Goal: Task Accomplishment & Management: Manage account settings

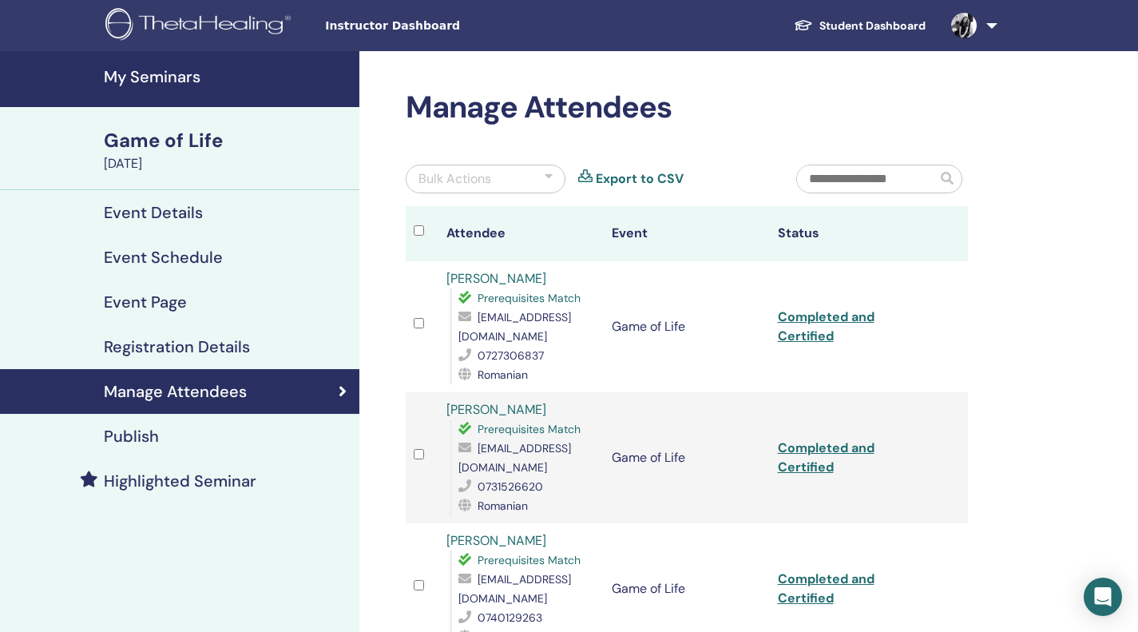
click at [186, 73] on h4 "My Seminars" at bounding box center [227, 76] width 246 height 19
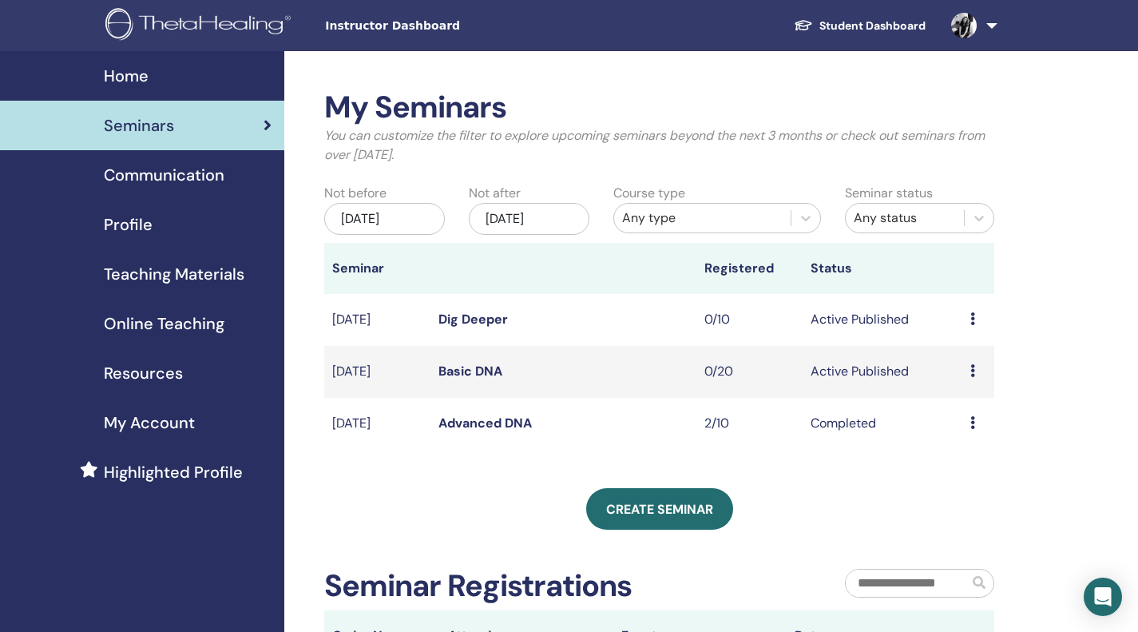
click at [499, 378] on link "Basic DNA" at bounding box center [471, 371] width 64 height 17
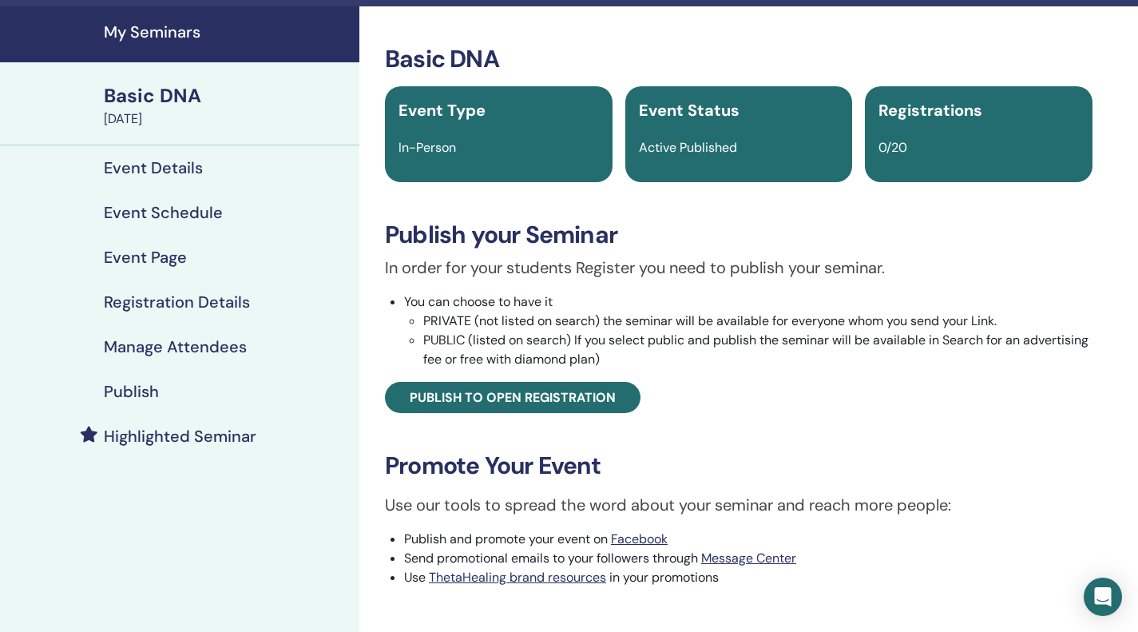
scroll to position [46, 0]
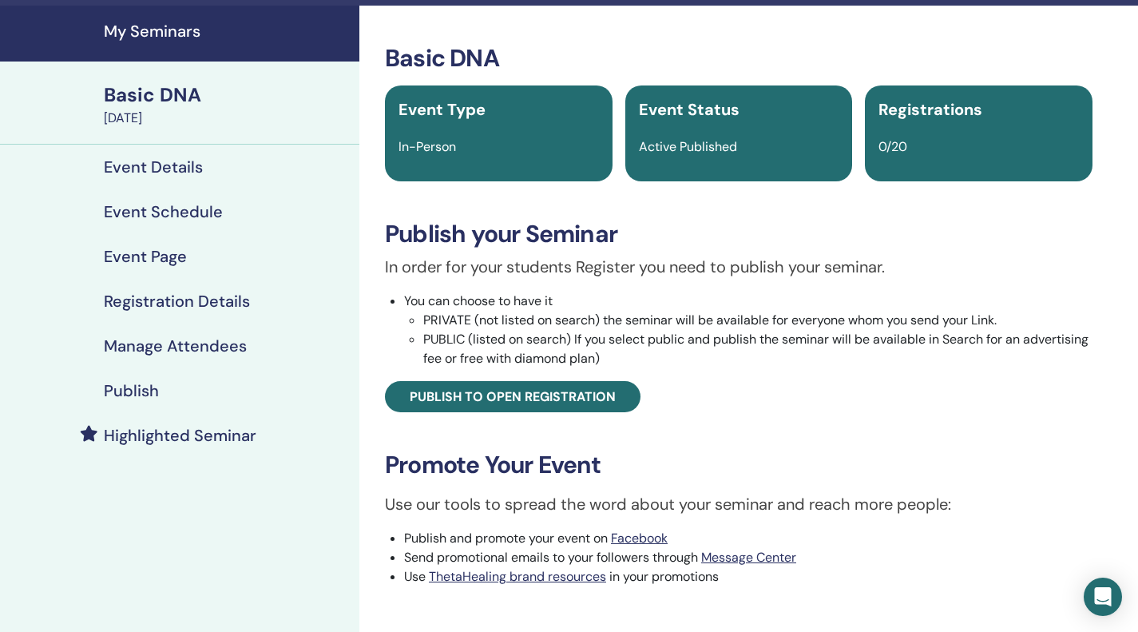
click at [211, 340] on h4 "Manage Attendees" at bounding box center [175, 345] width 143 height 19
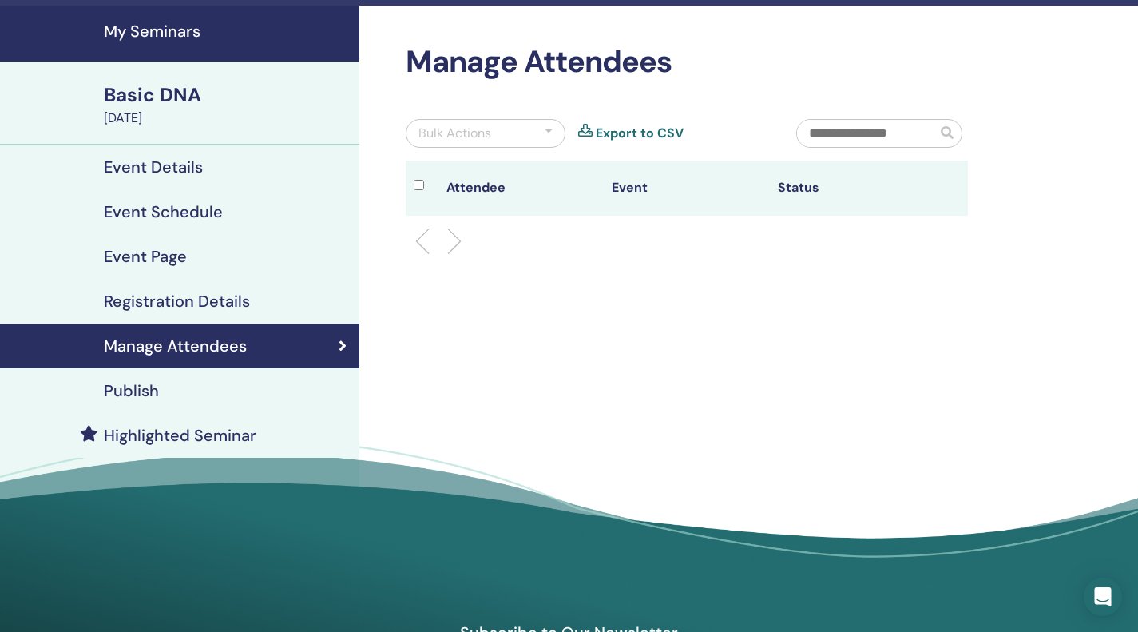
click at [174, 393] on div "Publish" at bounding box center [180, 390] width 334 height 19
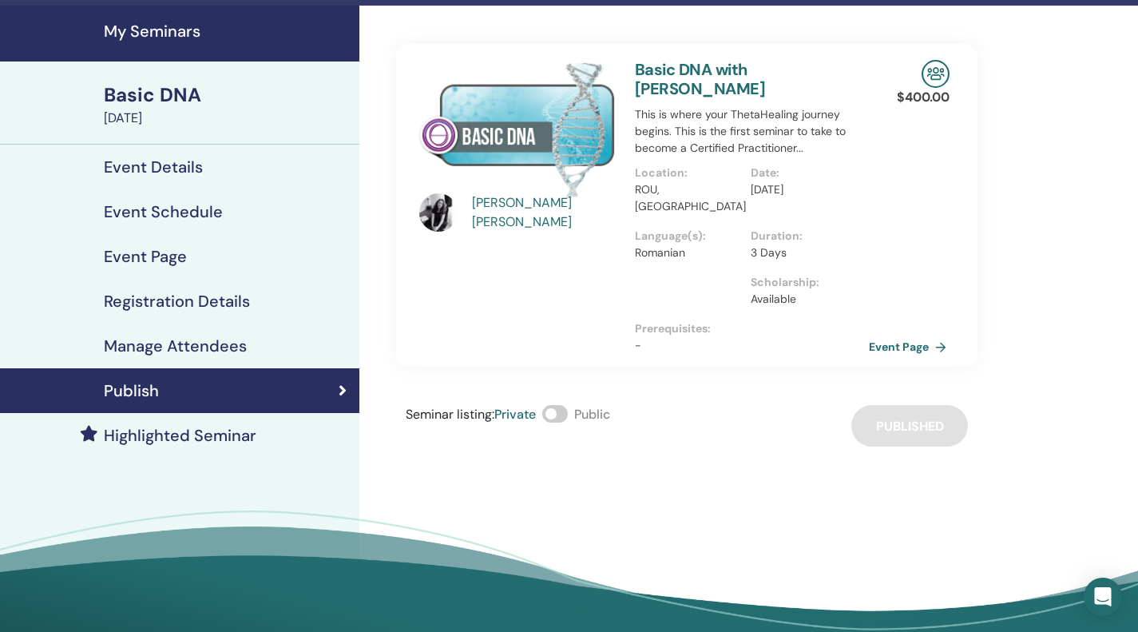
click at [930, 335] on link "Event Page" at bounding box center [911, 347] width 84 height 24
click at [938, 335] on link "Event Page" at bounding box center [911, 347] width 84 height 24
